Goal: Navigation & Orientation: Find specific page/section

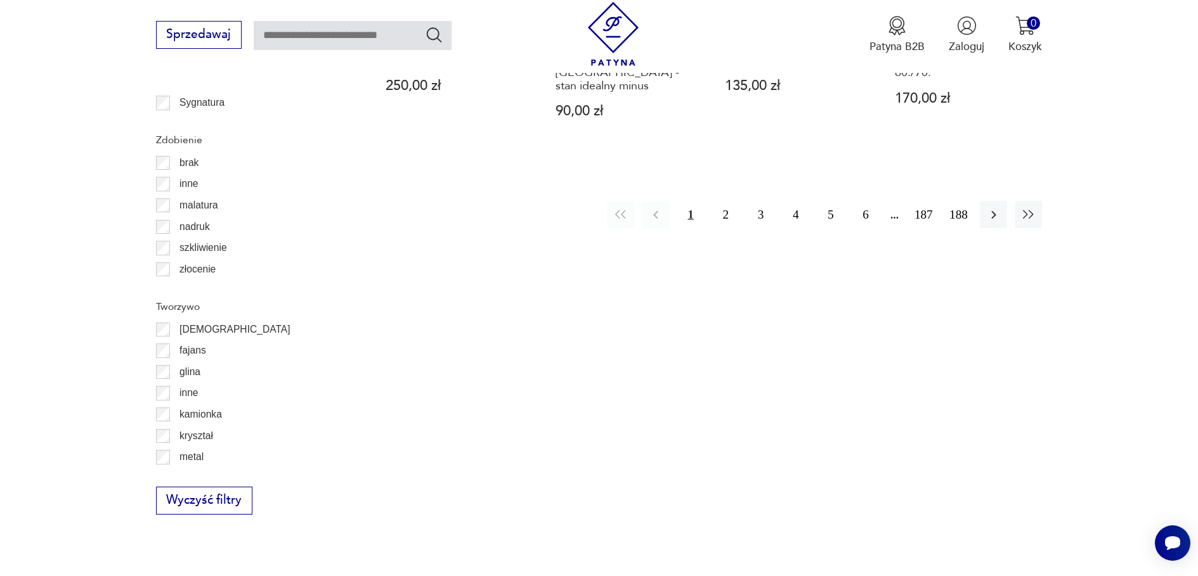
scroll to position [1753, 0]
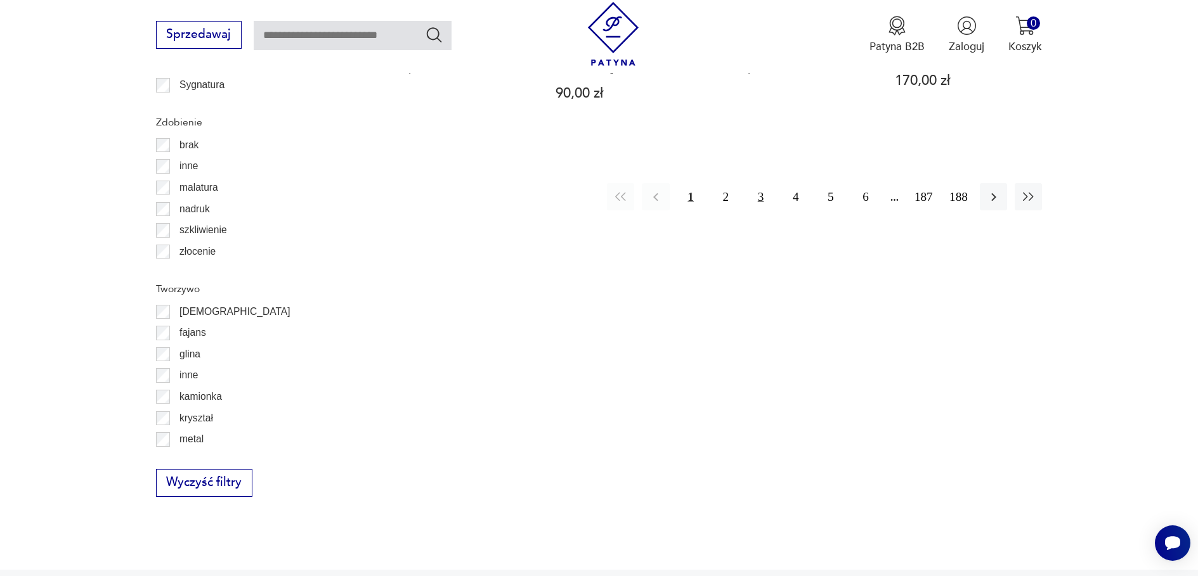
click at [762, 183] on button "3" at bounding box center [760, 196] width 27 height 27
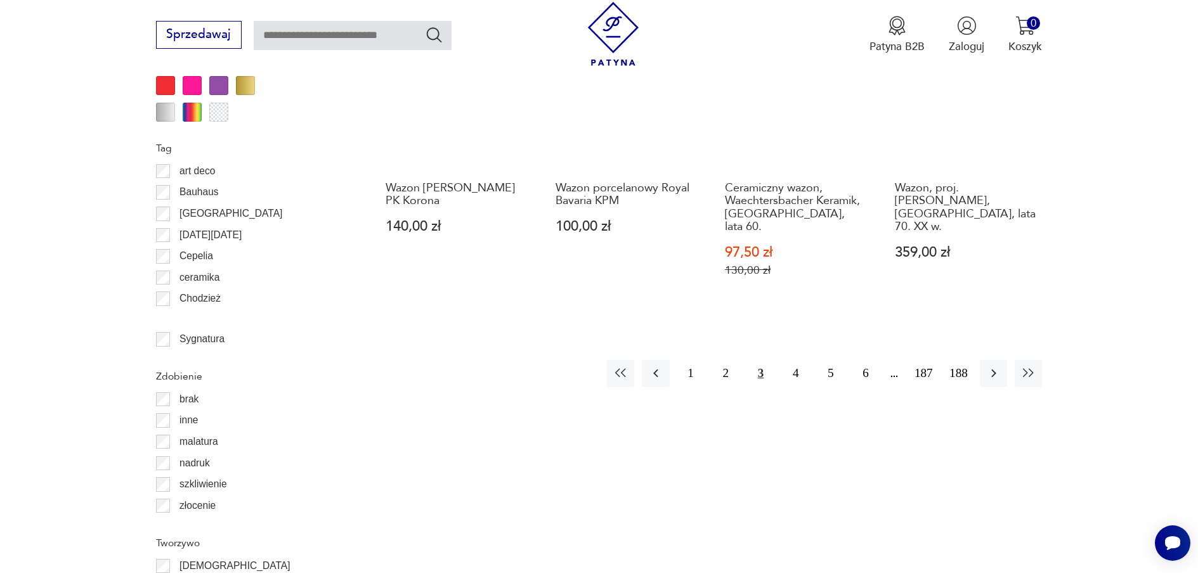
scroll to position [1500, 0]
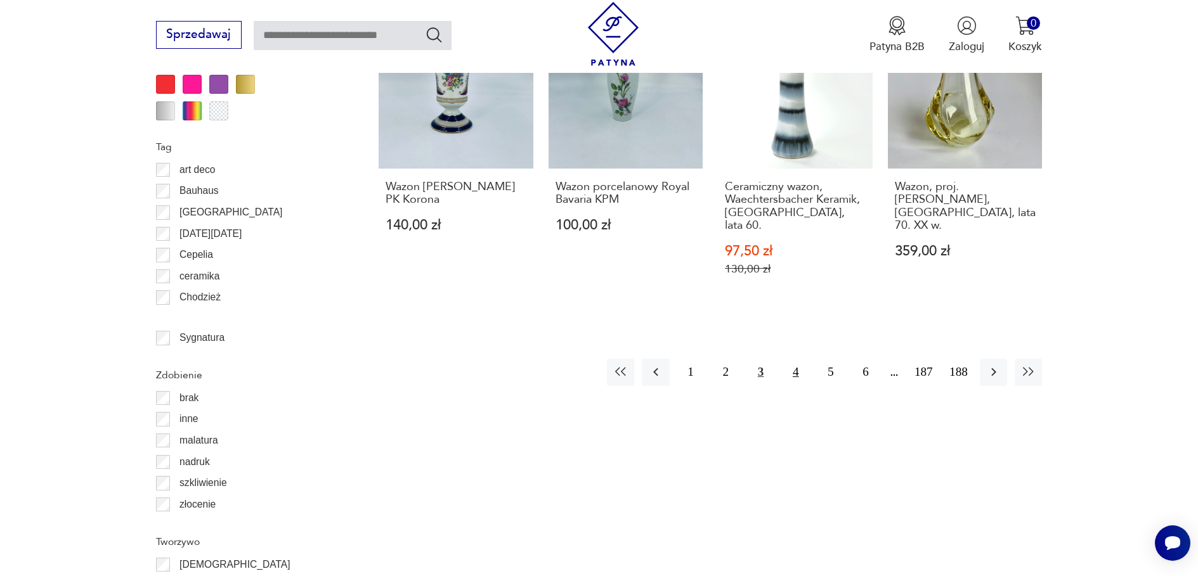
click at [795, 359] on button "4" at bounding box center [795, 372] width 27 height 27
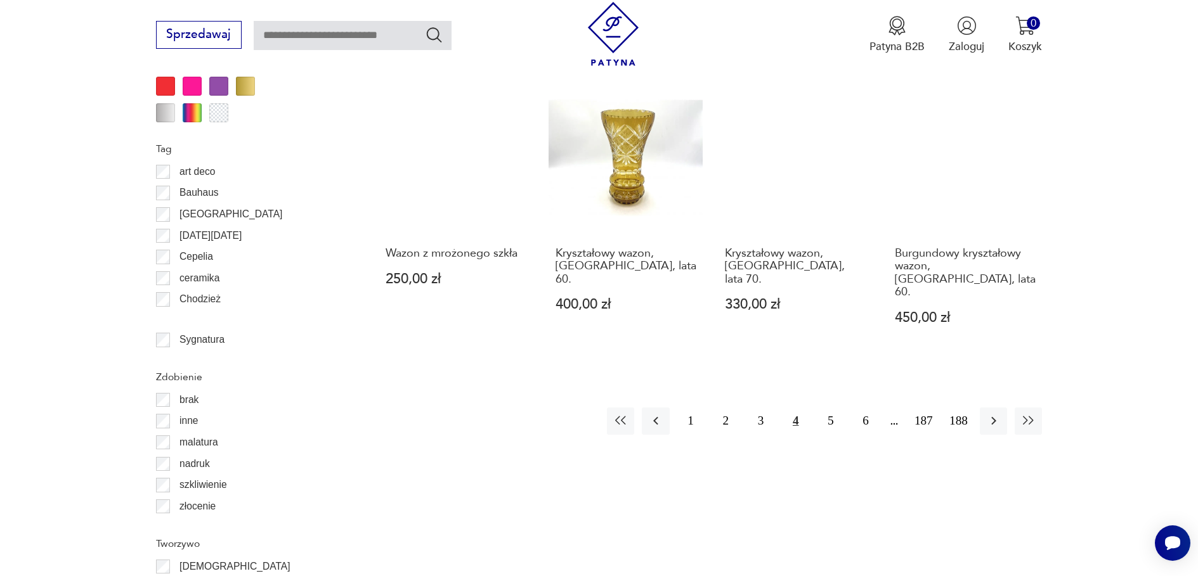
scroll to position [1500, 0]
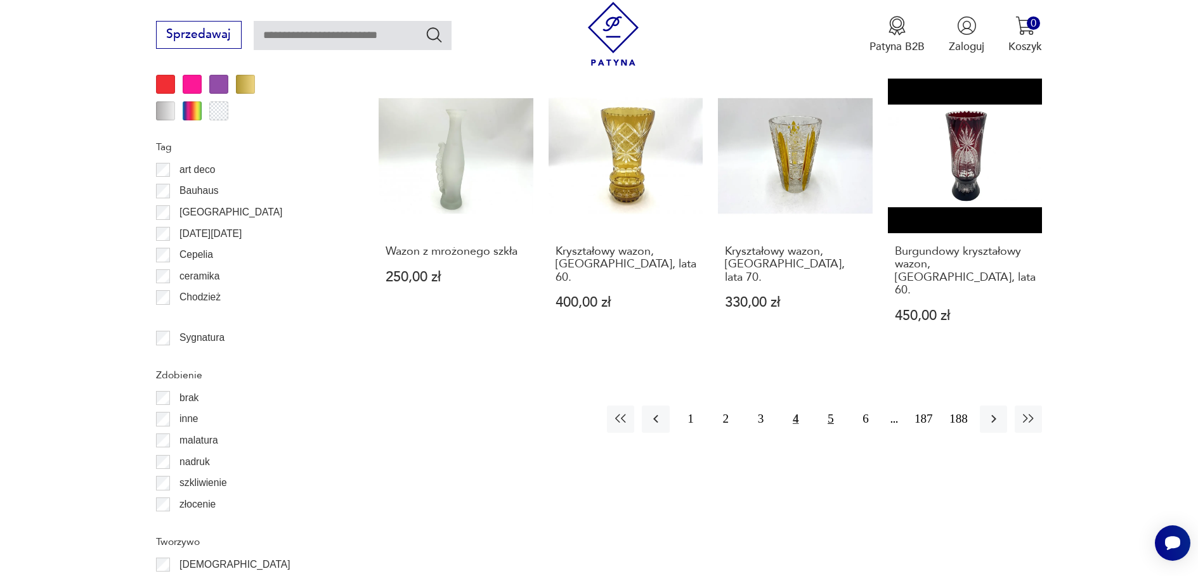
click at [828, 406] on button "5" at bounding box center [830, 419] width 27 height 27
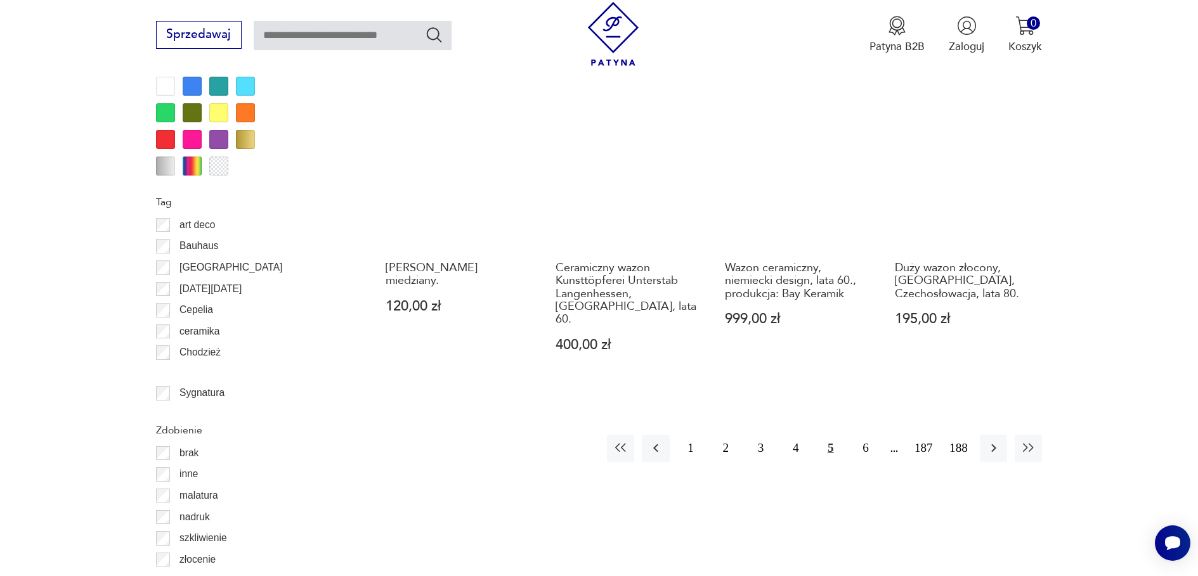
scroll to position [1437, 0]
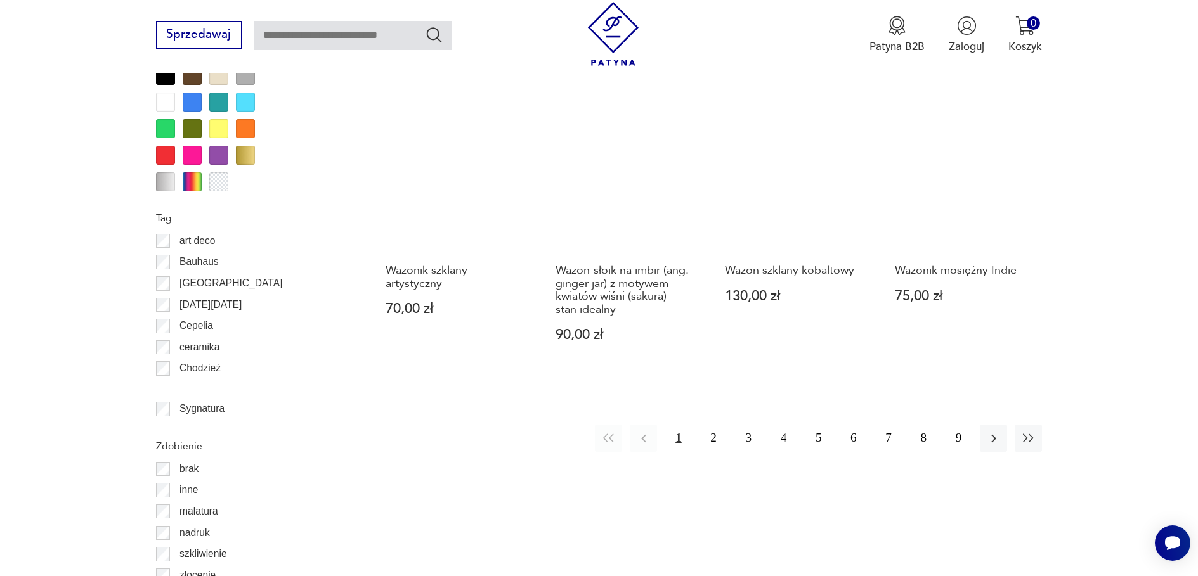
scroll to position [1437, 0]
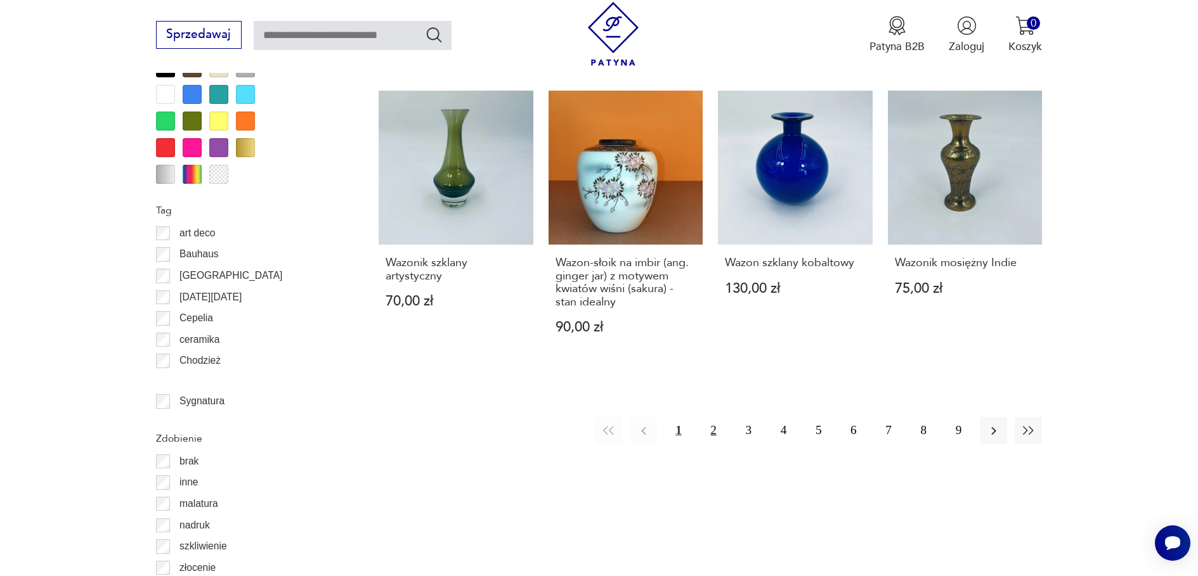
click at [715, 419] on button "2" at bounding box center [713, 430] width 27 height 27
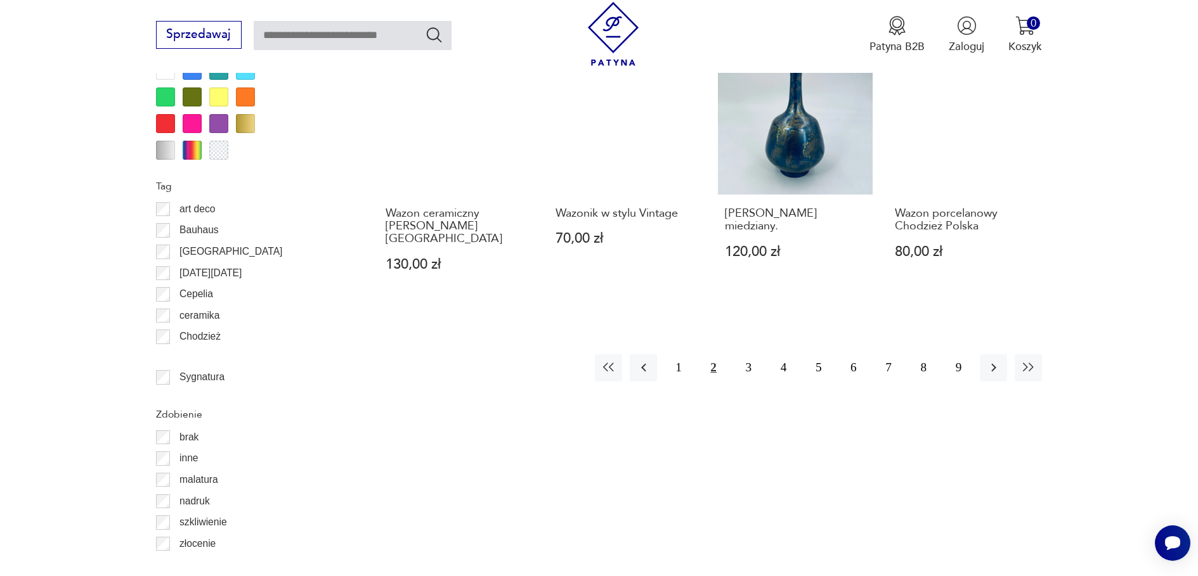
scroll to position [1500, 0]
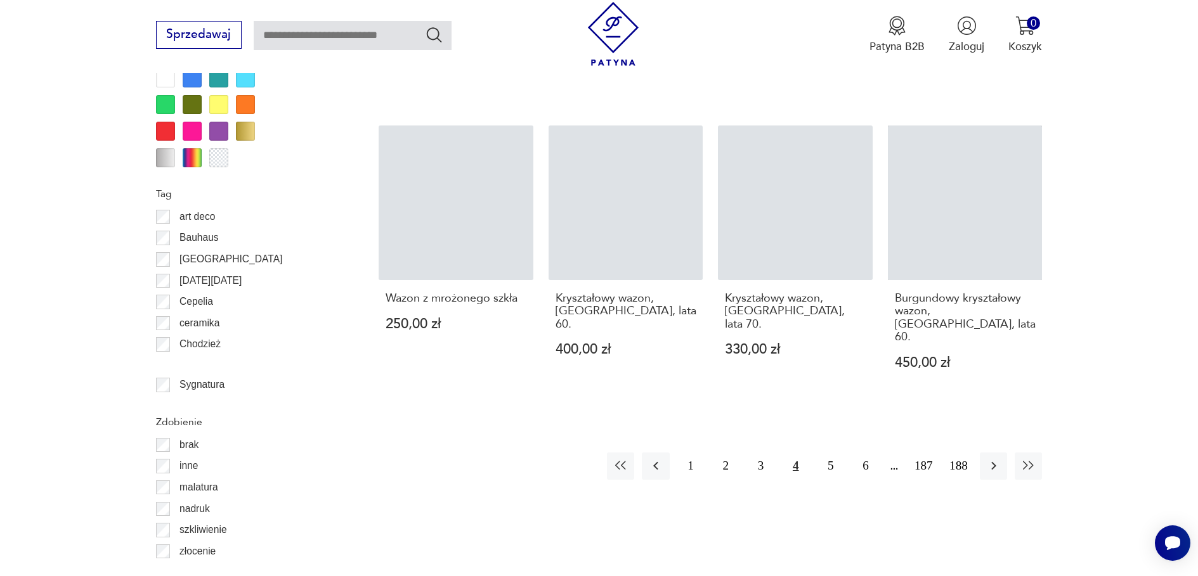
scroll to position [1500, 0]
